Goal: Information Seeking & Learning: Learn about a topic

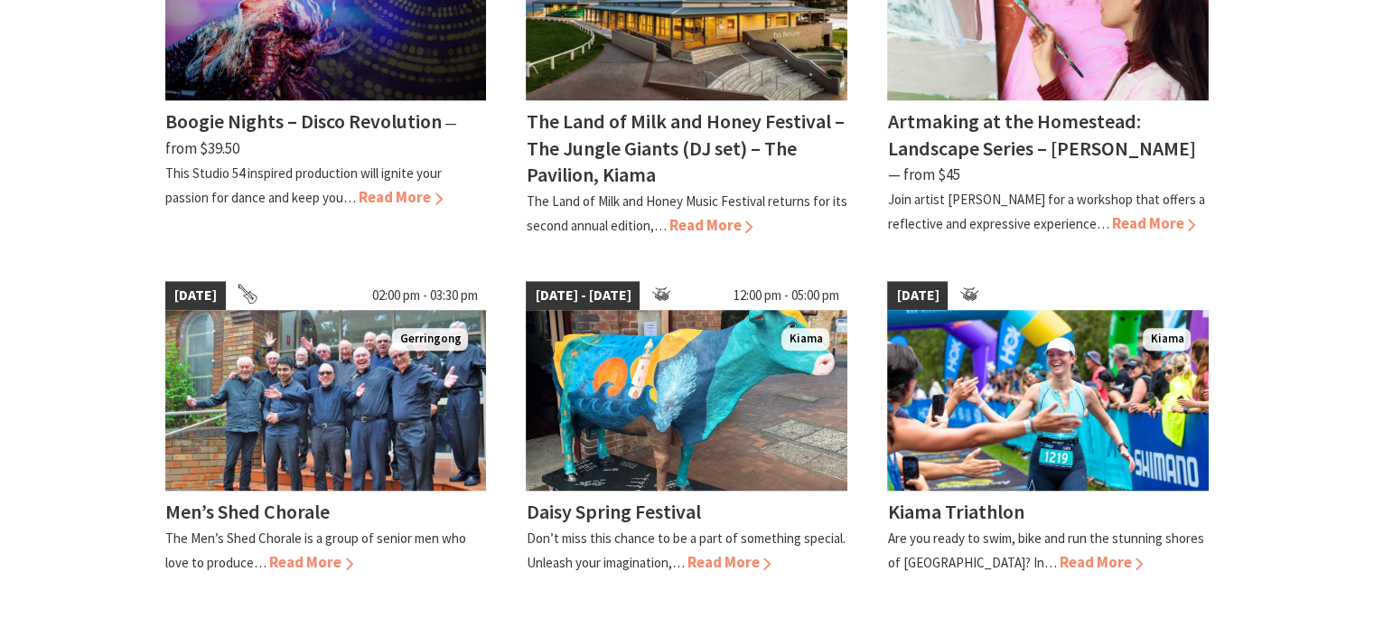
scroll to position [1716, 0]
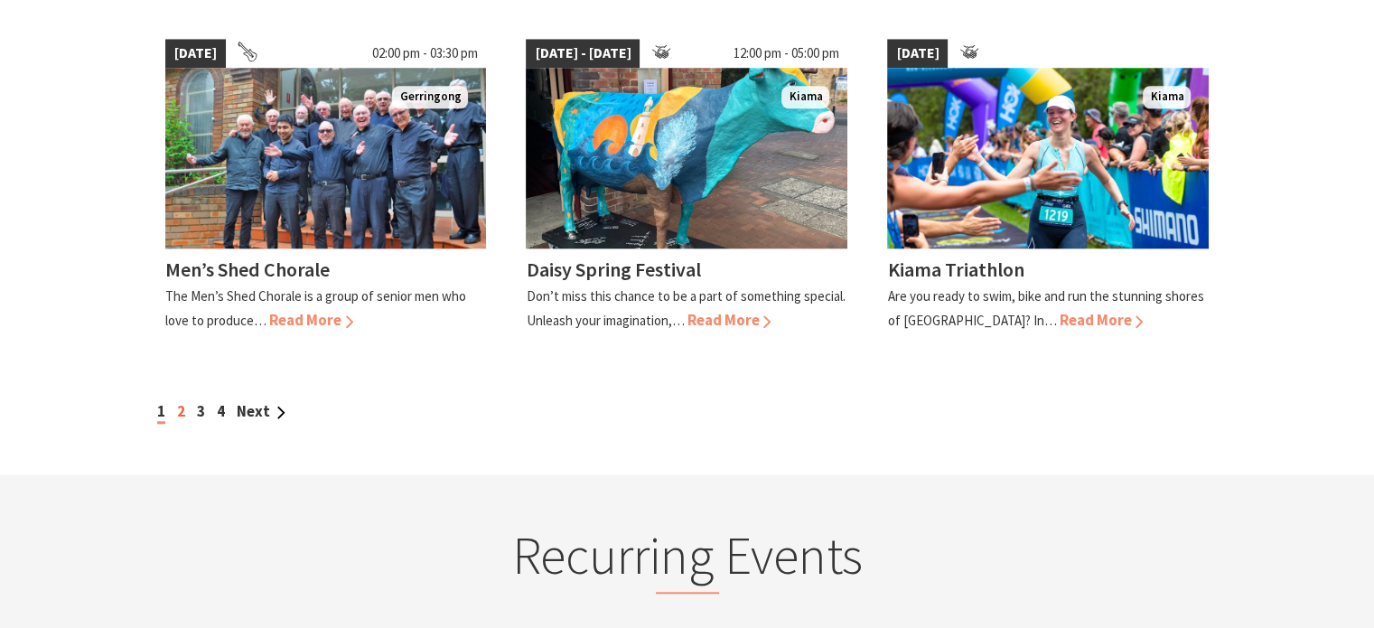
click at [181, 401] on link "2" at bounding box center [181, 411] width 8 height 20
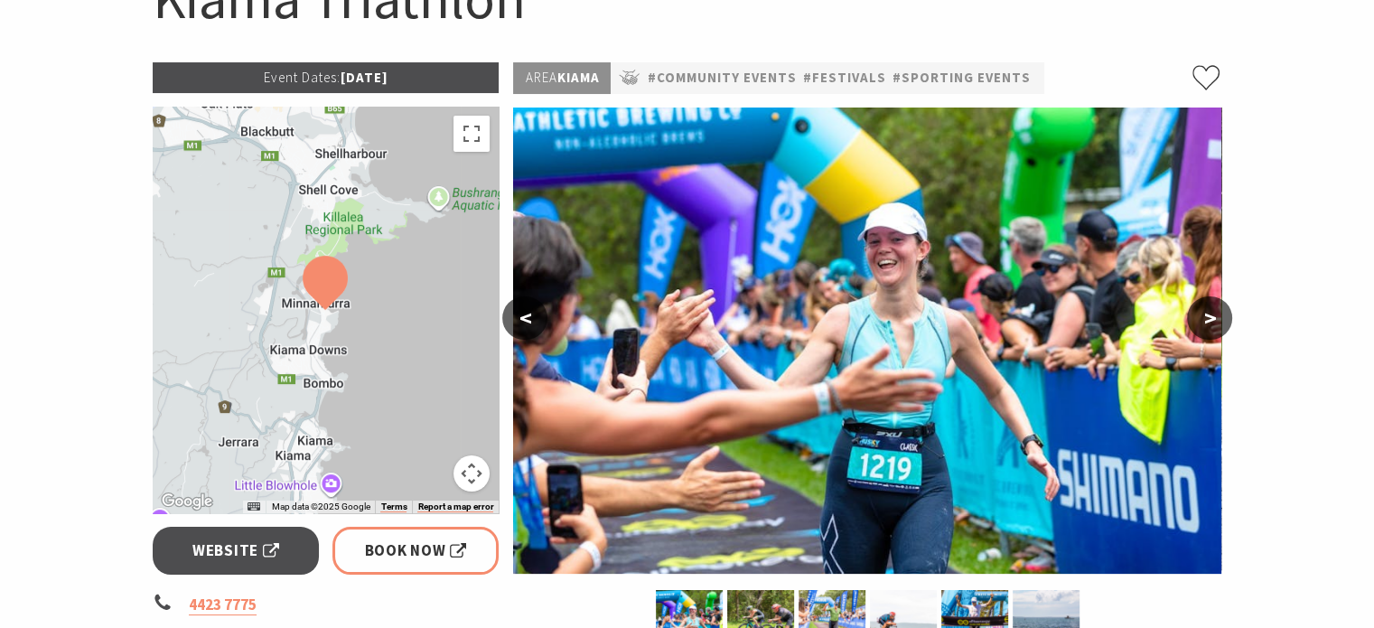
scroll to position [271, 0]
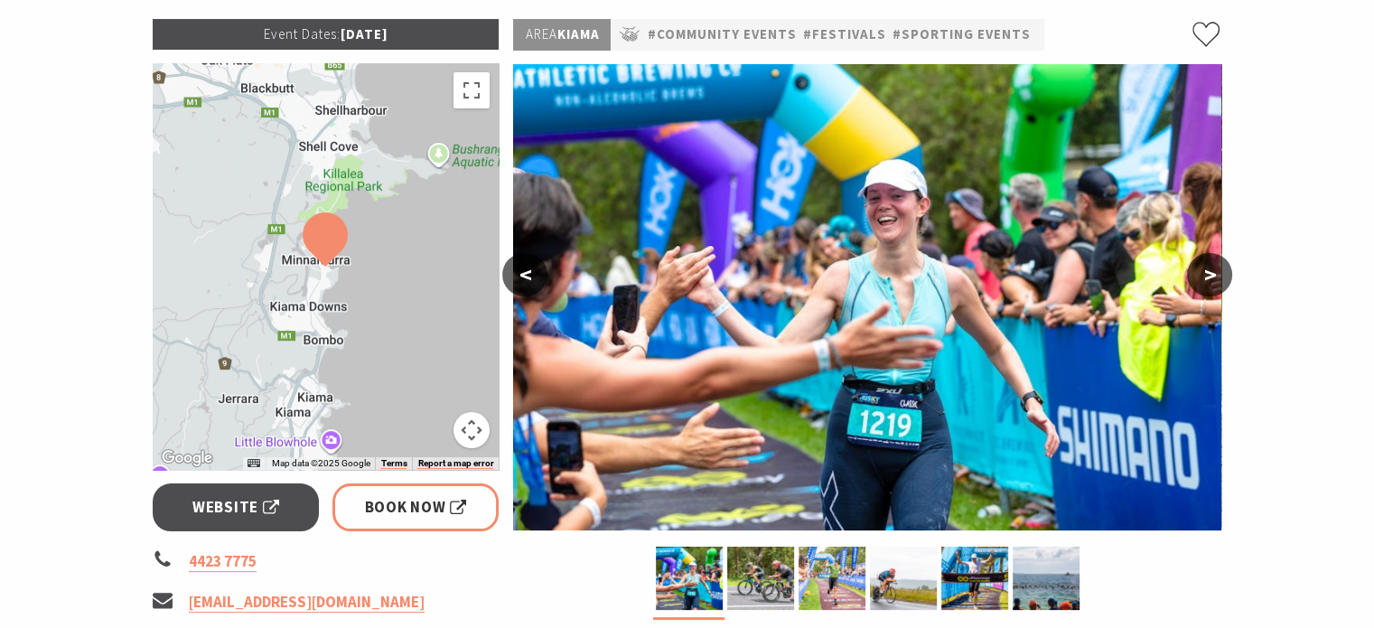
click at [108, 332] on section "Home Events Community Events Kiama Triathlon Kiama Triathlon Event Dates: 27 Se…" at bounding box center [687, 503] width 1374 height 1353
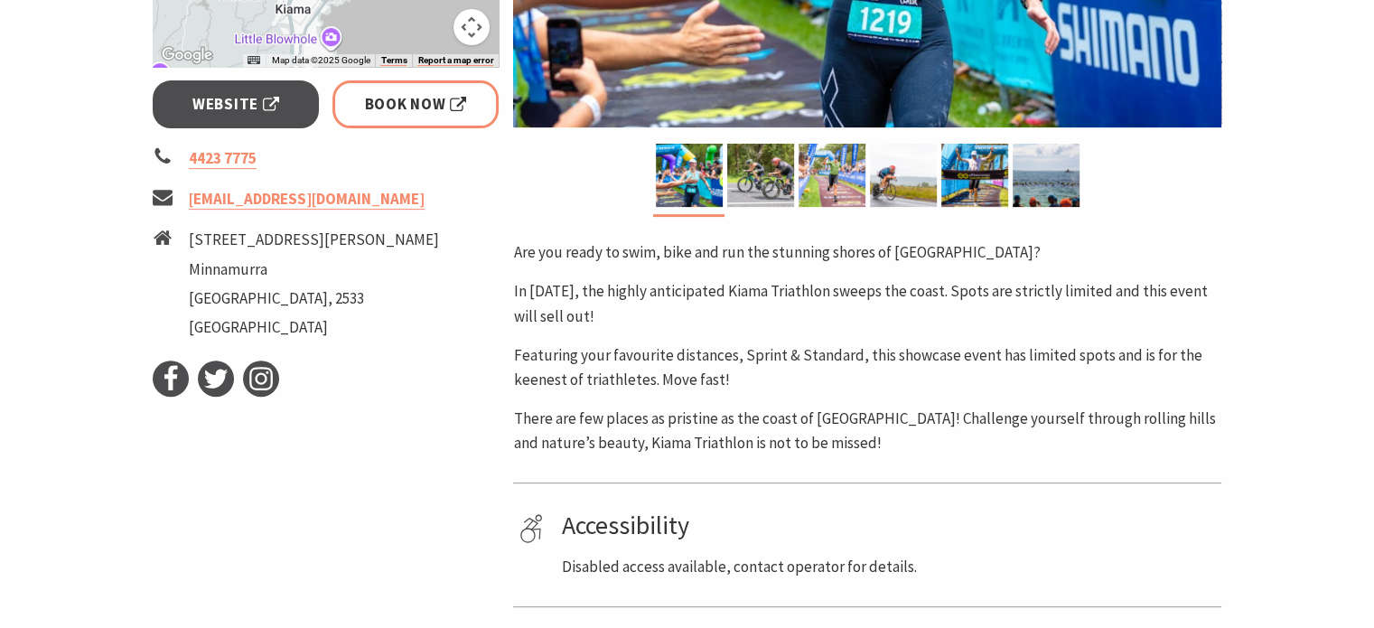
scroll to position [452, 0]
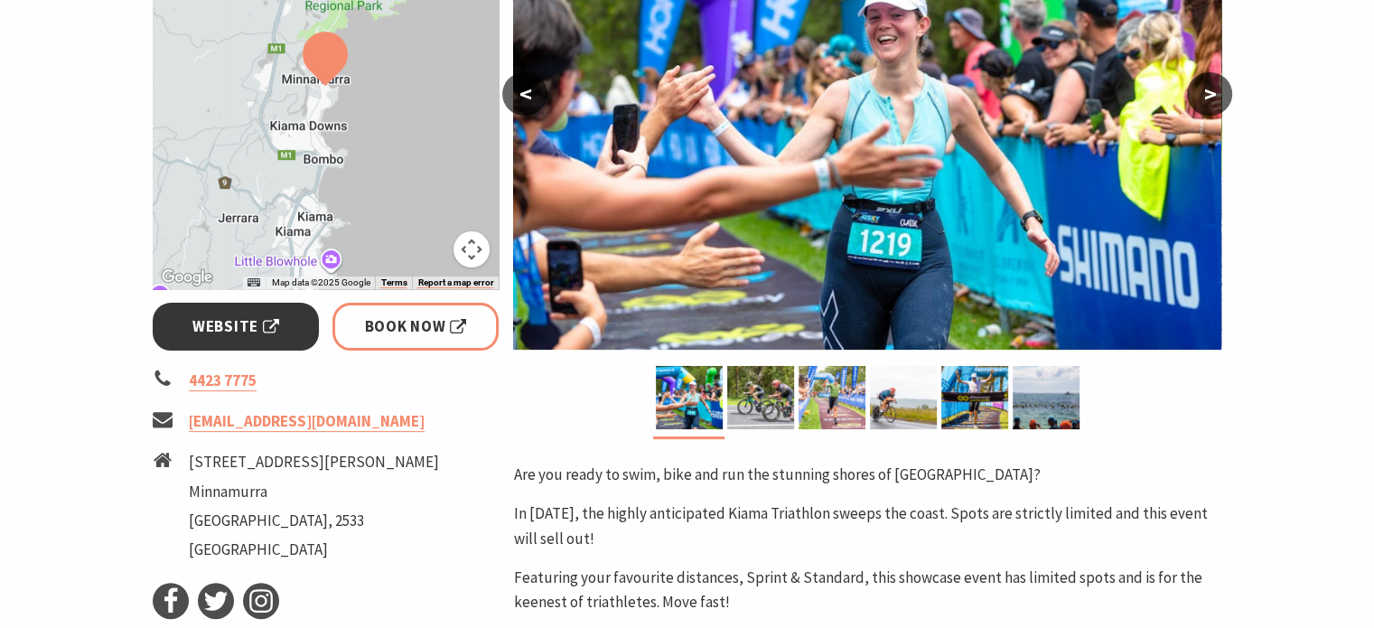
click at [189, 328] on link "Website" at bounding box center [236, 327] width 167 height 48
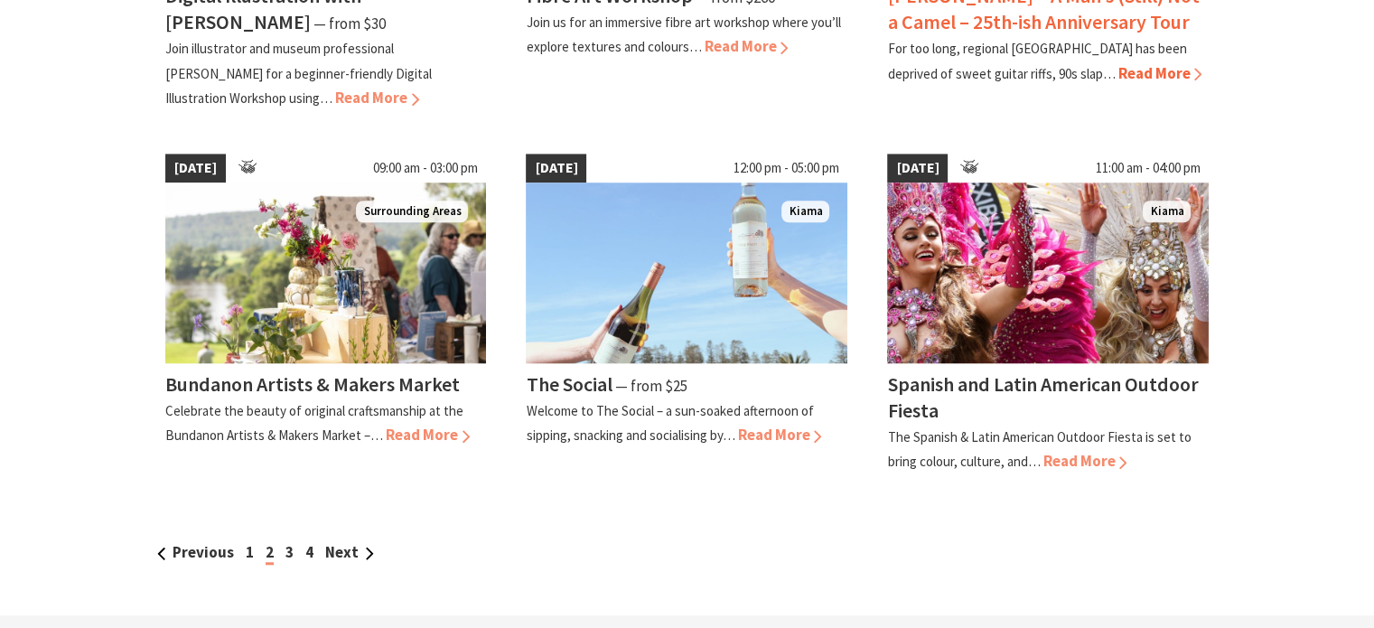
scroll to position [1625, 0]
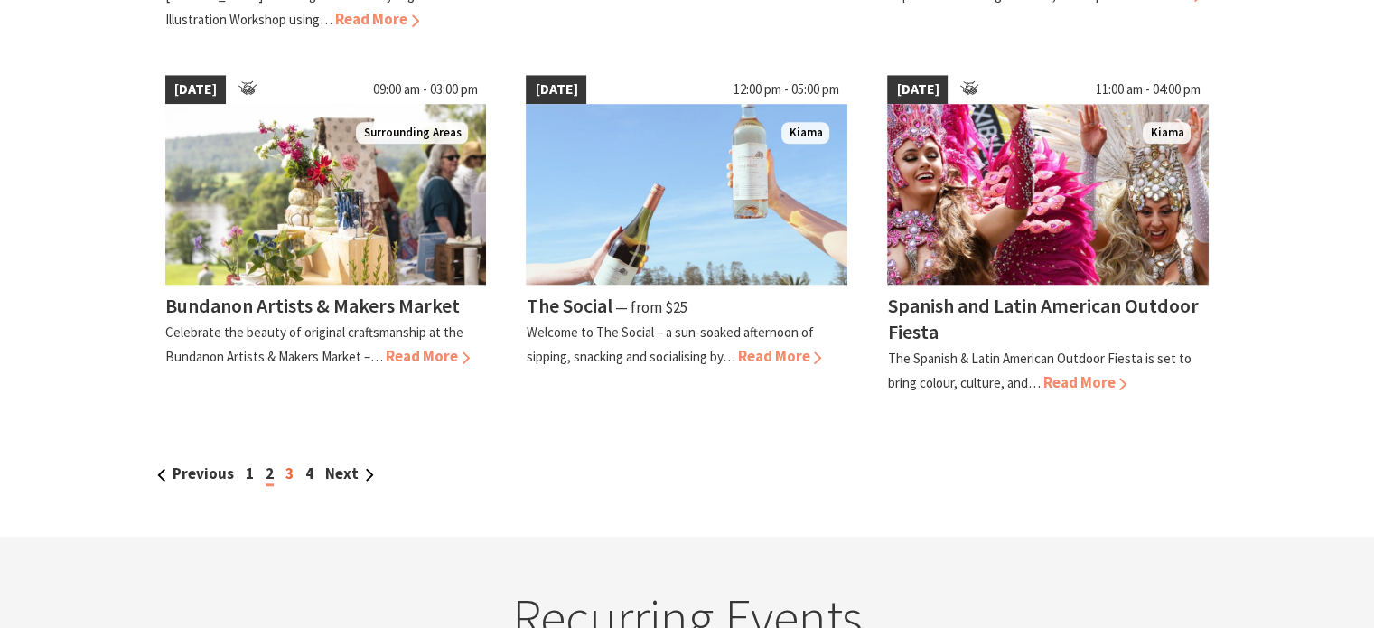
click at [290, 470] on link "3" at bounding box center [289, 473] width 8 height 20
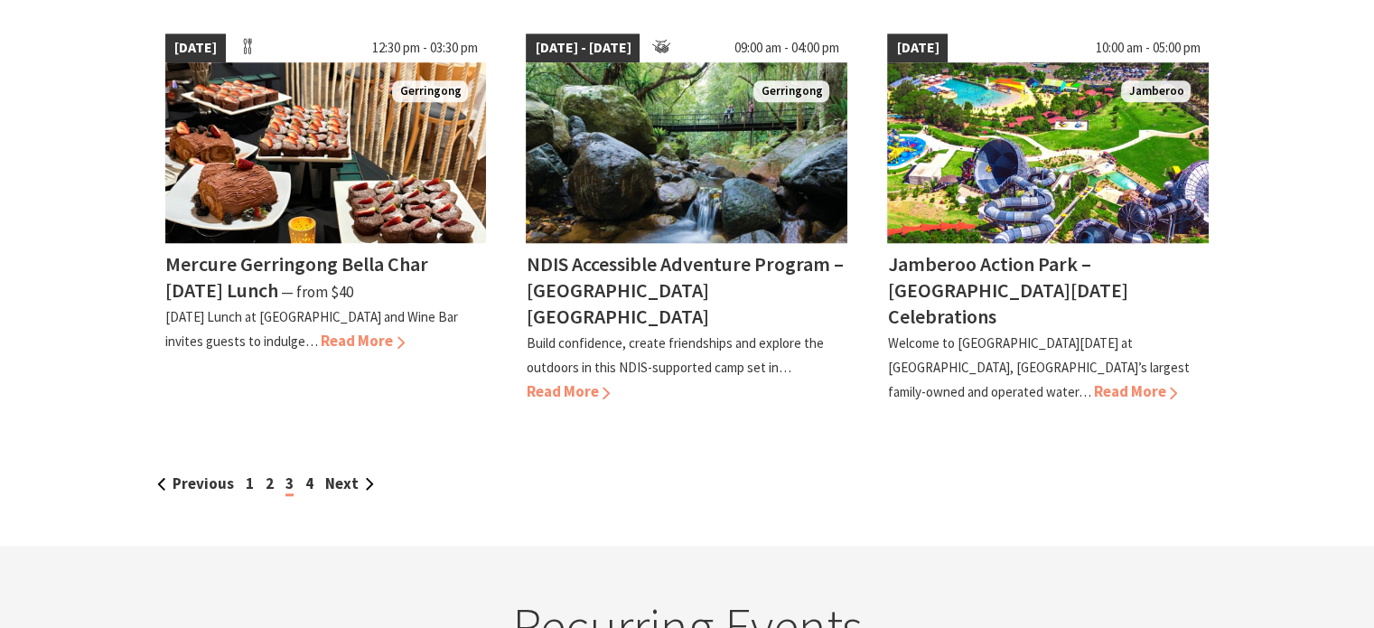
scroll to position [1716, 0]
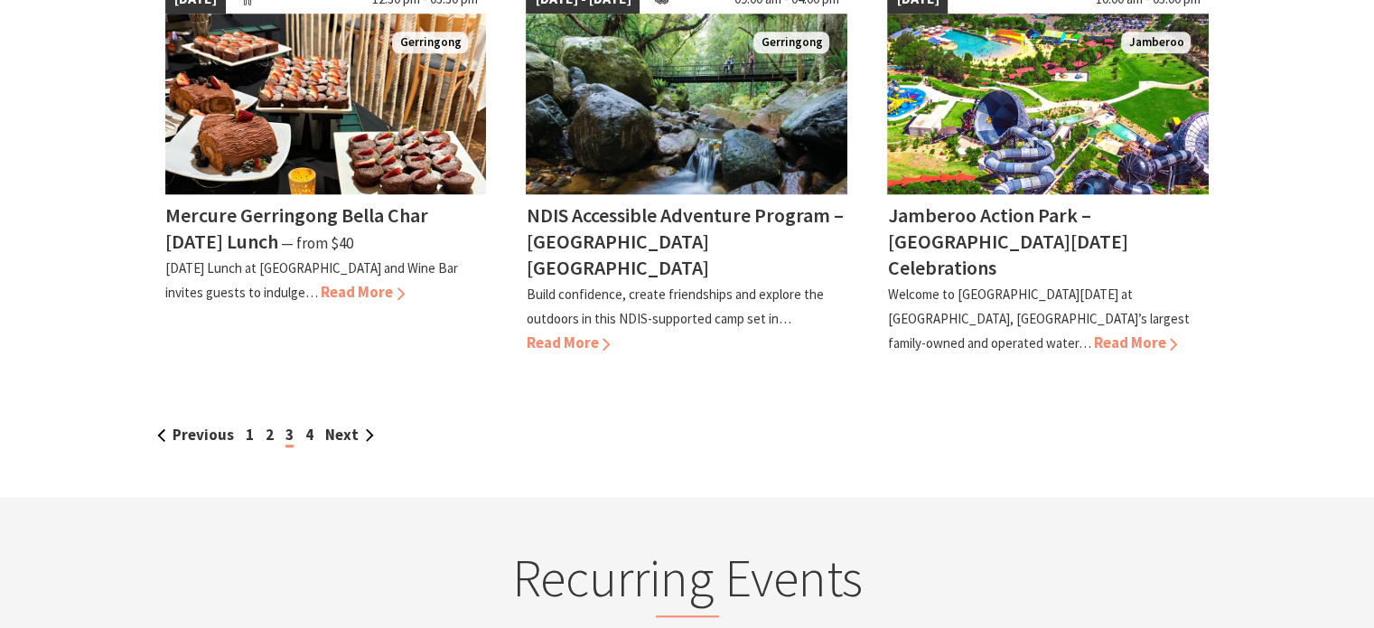
click at [314, 423] on div "Previous 1 2 3 4 Next" at bounding box center [687, 435] width 1069 height 24
click at [311, 424] on link "4" at bounding box center [309, 434] width 8 height 20
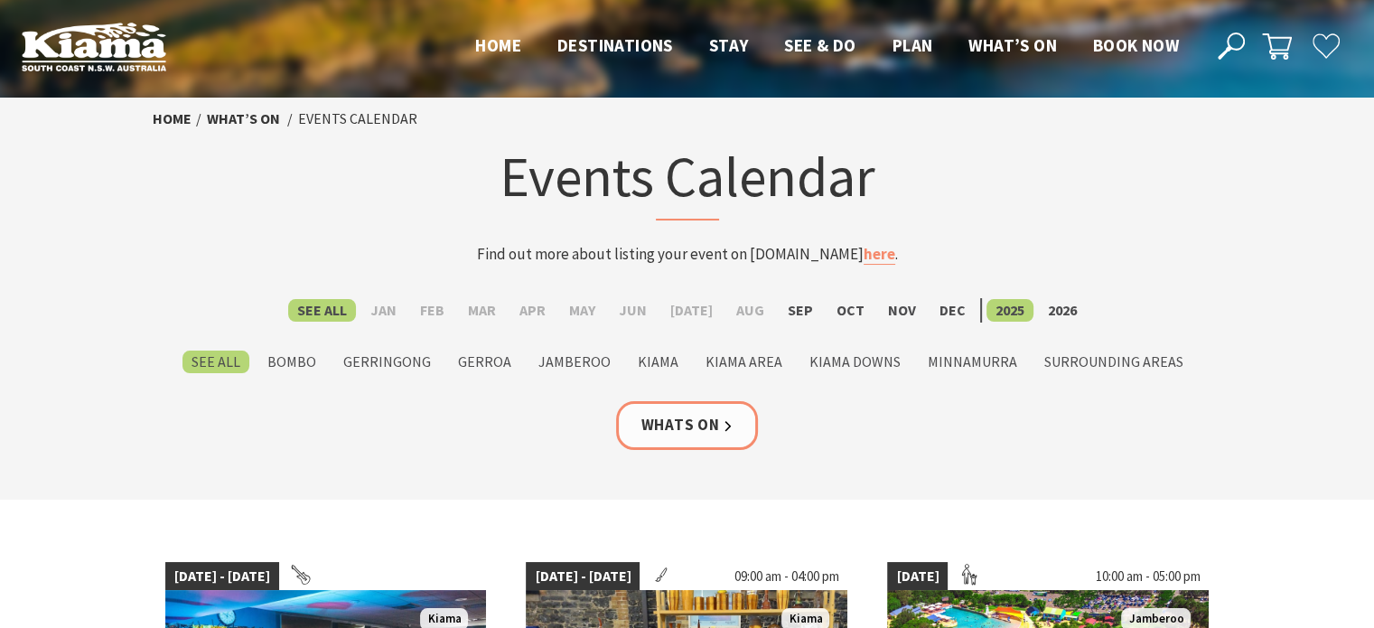
click at [1253, 256] on section "Home What’s On Events Calendar Events Calendar Find out more about listing your…" at bounding box center [687, 299] width 1374 height 402
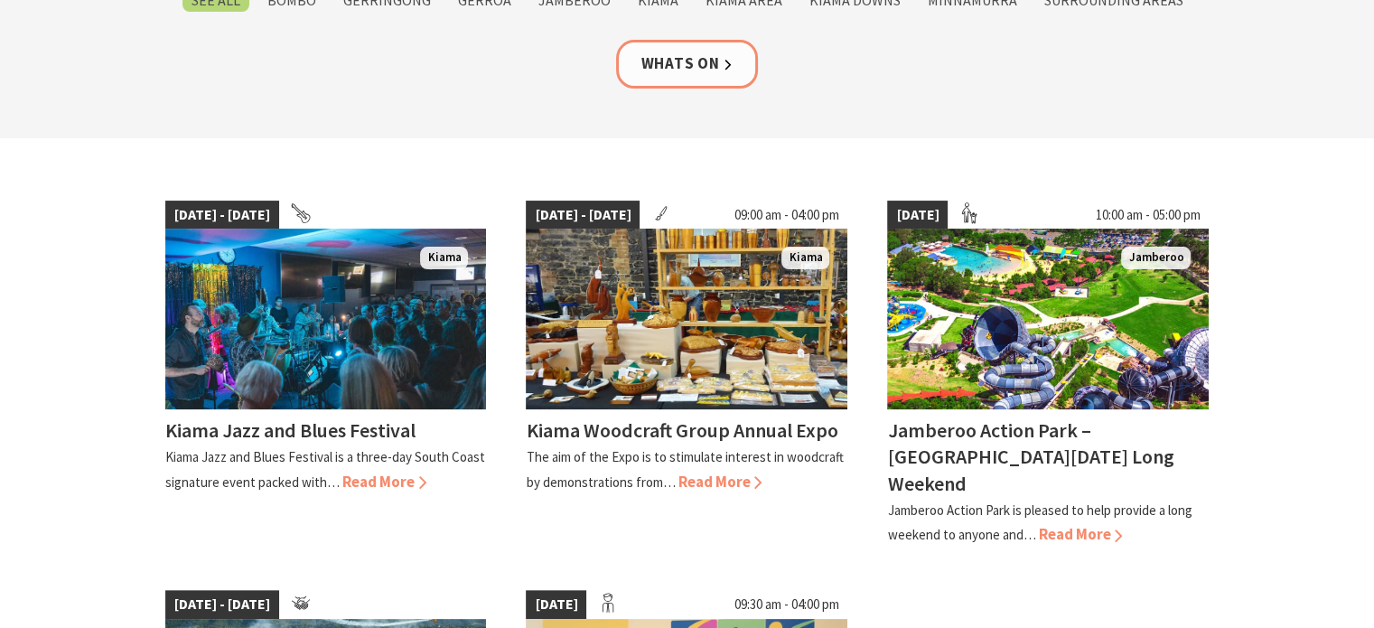
scroll to position [813, 0]
